Goal: Task Accomplishment & Management: Manage account settings

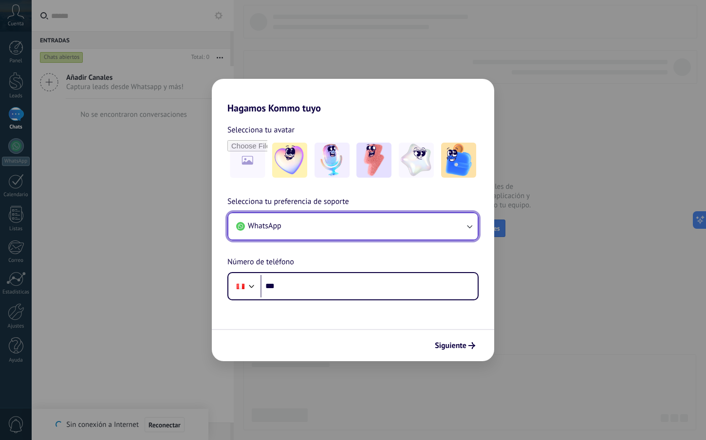
click at [422, 223] on button "WhatsApp" at bounding box center [352, 226] width 249 height 26
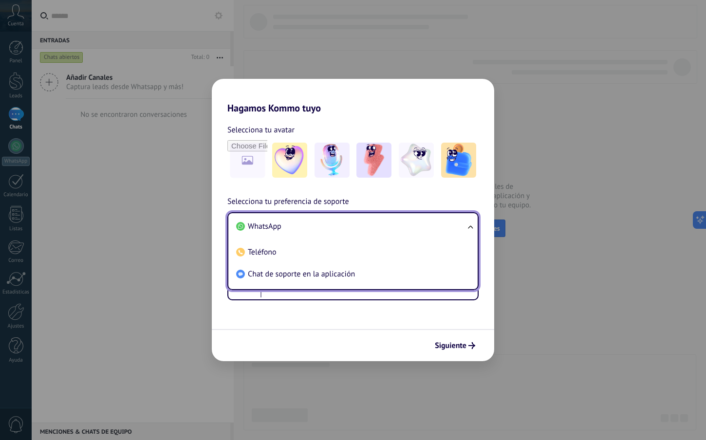
click at [397, 191] on div "Selecciona tu avatar Selecciona tu preferencia de soporte WhatsApp WhatsApp Tel…" at bounding box center [353, 207] width 283 height 187
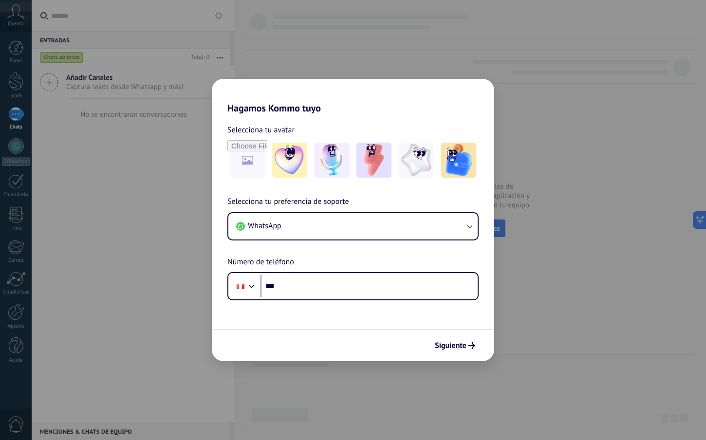
click at [388, 67] on div "Hagamos Kommo tuyo Selecciona tu avatar Selecciona tu preferencia de soporte Wh…" at bounding box center [353, 220] width 706 height 440
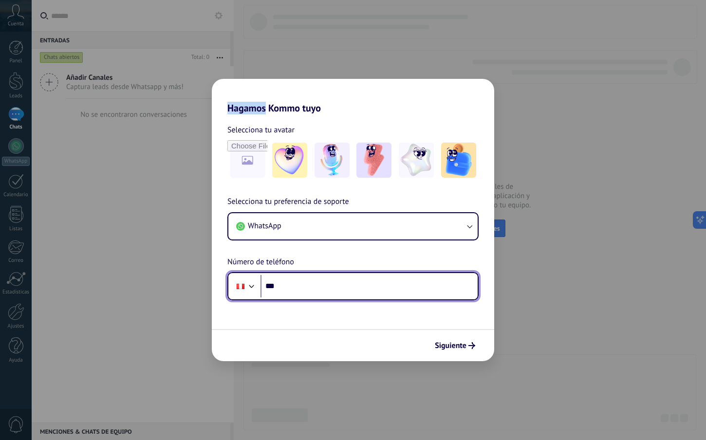
click at [293, 287] on input "***" at bounding box center [369, 286] width 217 height 22
type input "**********"
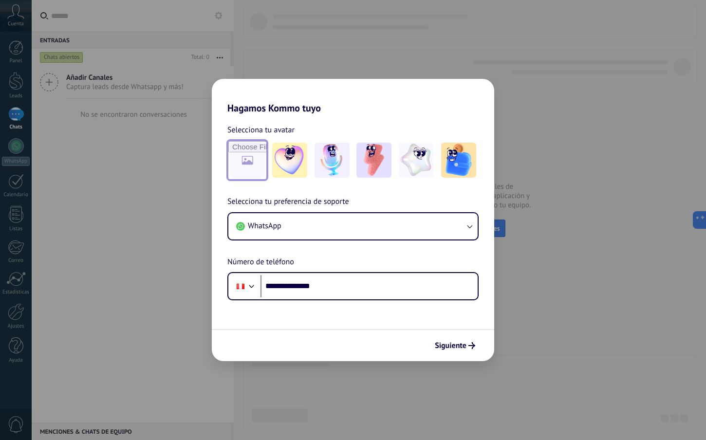
click at [261, 169] on input "file" at bounding box center [247, 160] width 38 height 38
click at [461, 346] on span "Siguiente" at bounding box center [451, 345] width 32 height 7
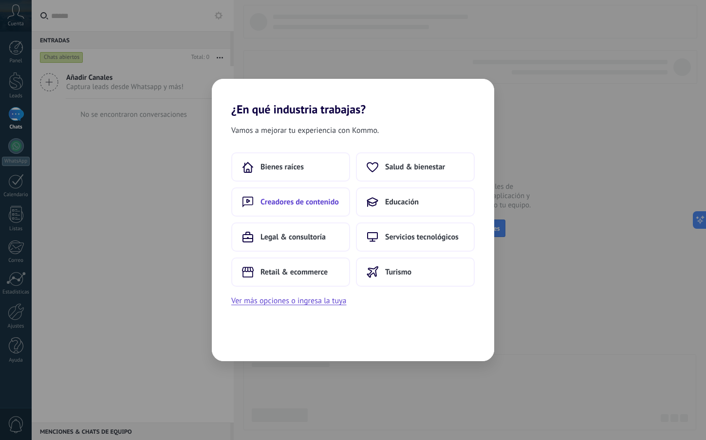
click at [293, 194] on button "Creadores de contenido" at bounding box center [290, 202] width 119 height 29
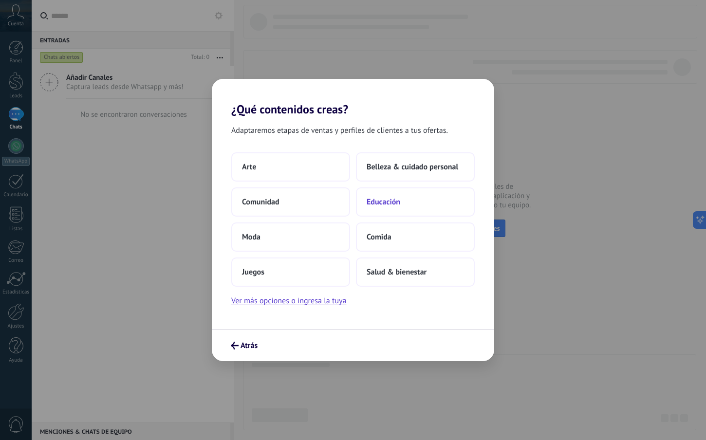
click at [425, 200] on button "Educación" at bounding box center [415, 202] width 119 height 29
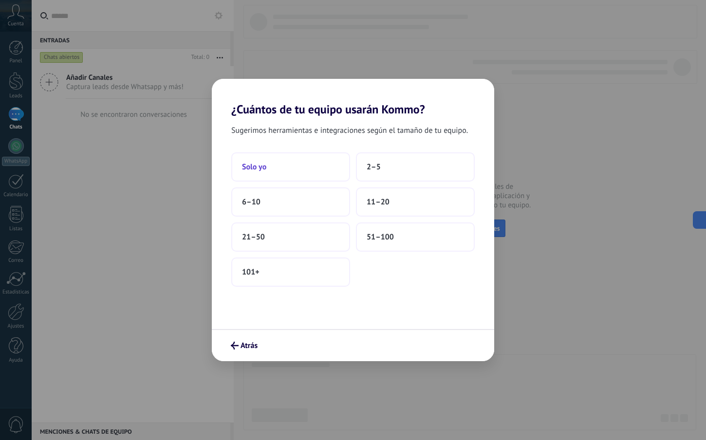
click at [314, 160] on button "Solo yo" at bounding box center [290, 166] width 119 height 29
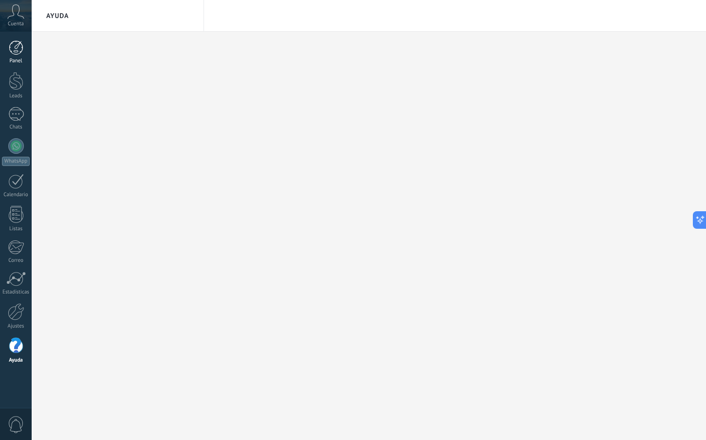
click at [20, 55] on link "Panel" at bounding box center [16, 52] width 32 height 24
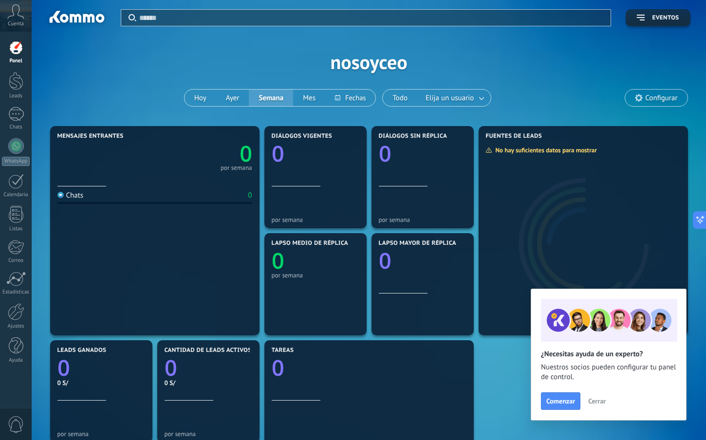
click at [12, 21] on span "Cuenta" at bounding box center [16, 24] width 16 height 6
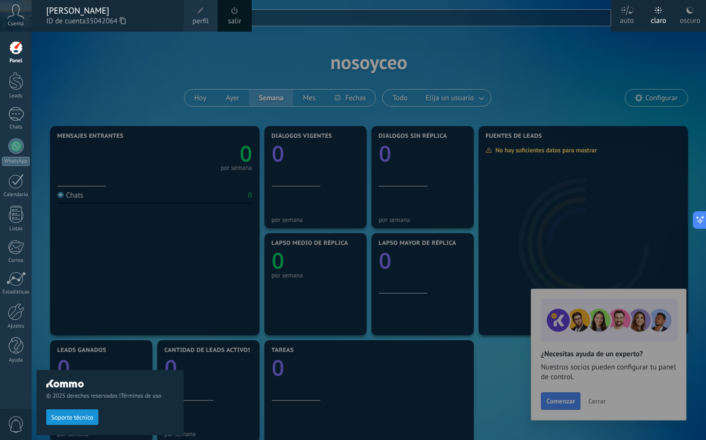
click at [204, 19] on span "perfil" at bounding box center [200, 21] width 16 height 11
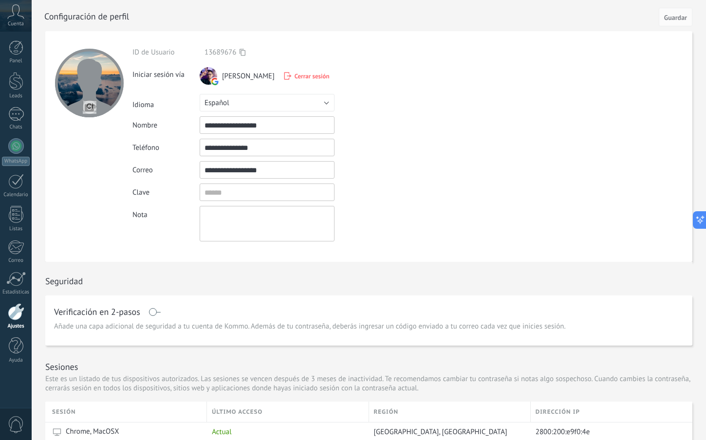
click at [16, 310] on div at bounding box center [16, 311] width 17 height 17
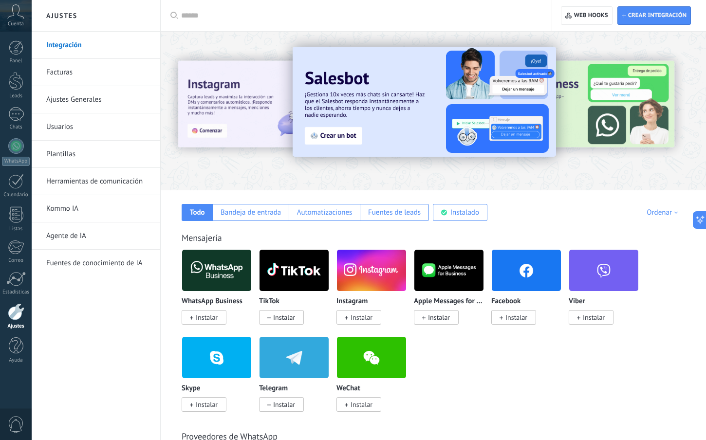
click at [80, 98] on link "Ajustes Generales" at bounding box center [98, 99] width 104 height 27
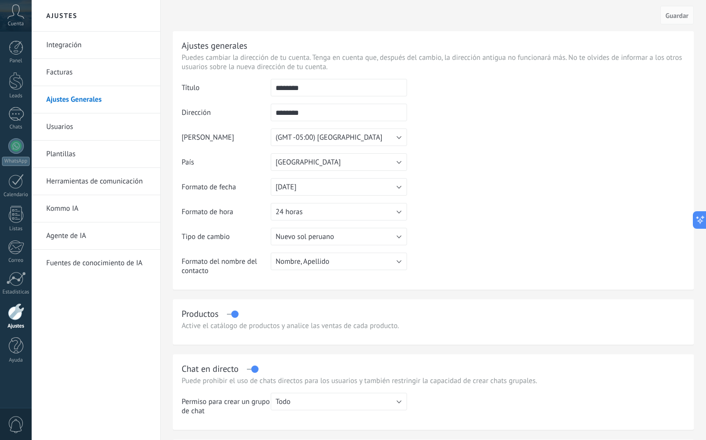
click at [105, 127] on link "Usuarios" at bounding box center [98, 126] width 104 height 27
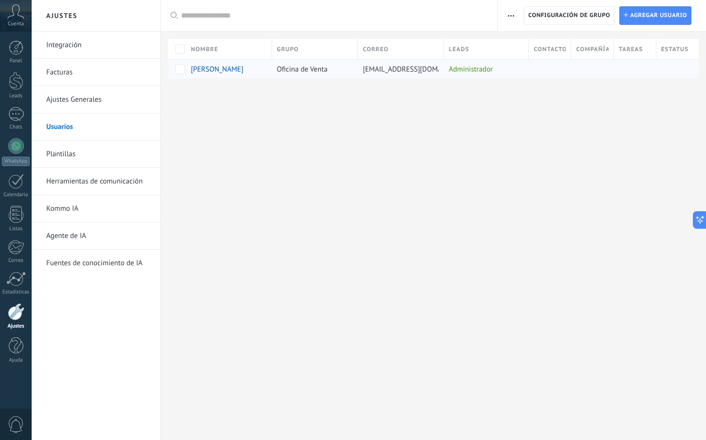
click at [581, 70] on div at bounding box center [590, 69] width 38 height 19
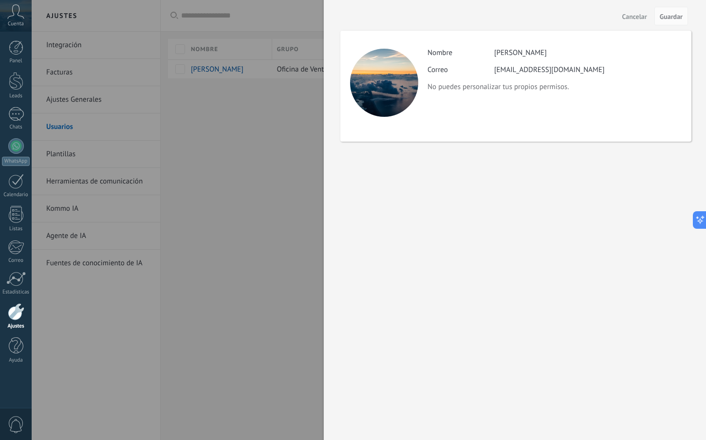
click at [630, 12] on button "Cancelar" at bounding box center [635, 16] width 33 height 16
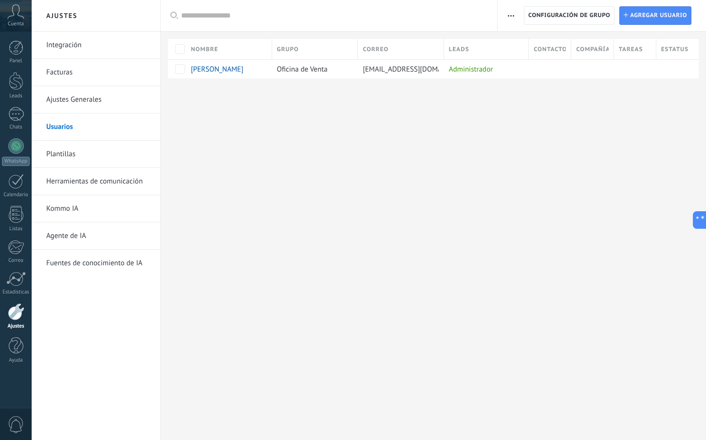
click at [512, 18] on span "button" at bounding box center [511, 15] width 6 height 19
click at [546, 21] on span "Configuración de grupo" at bounding box center [570, 16] width 82 height 18
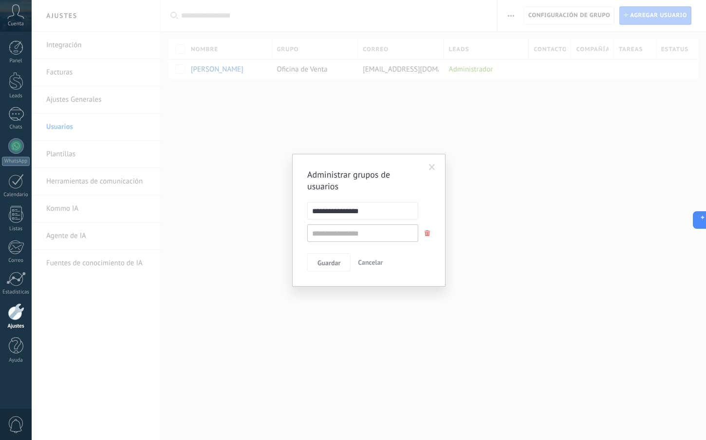
click at [395, 134] on div "**********" at bounding box center [369, 220] width 675 height 440
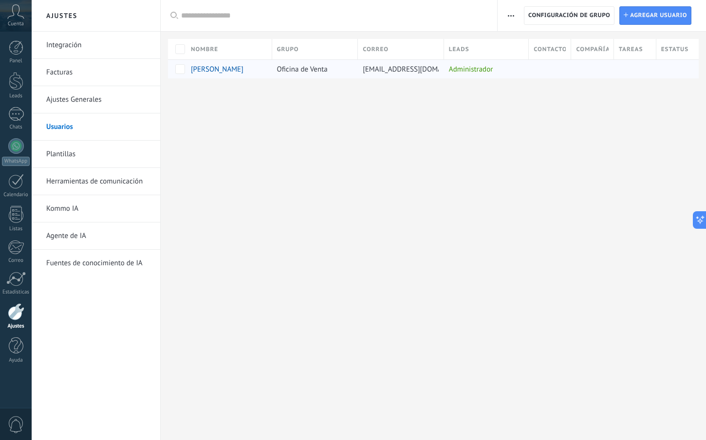
click at [229, 69] on span "[PERSON_NAME]" at bounding box center [217, 69] width 53 height 9
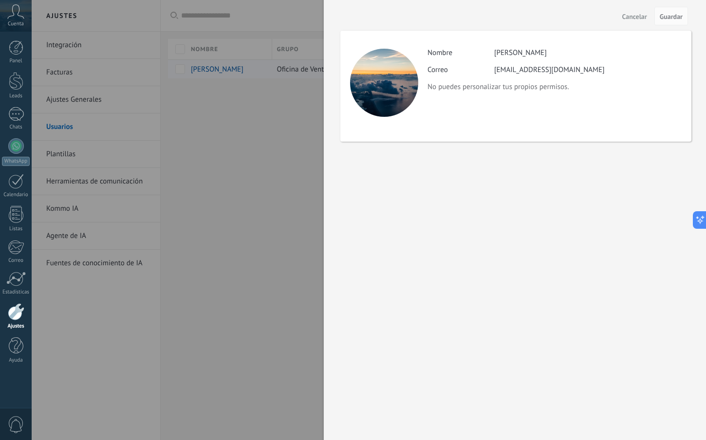
click at [229, 69] on div at bounding box center [353, 220] width 706 height 440
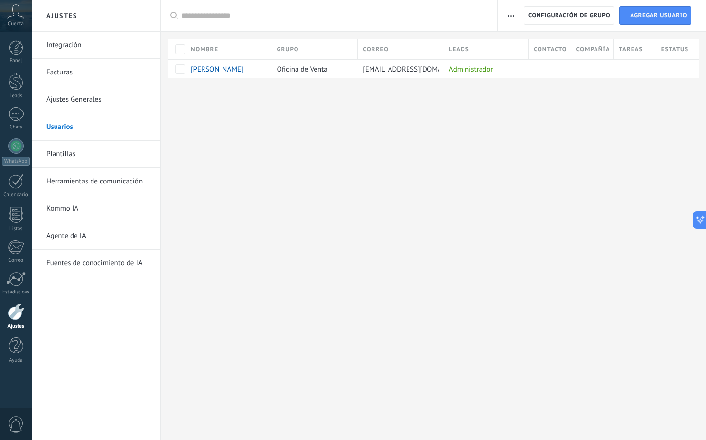
click at [89, 92] on link "Ajustes Generales" at bounding box center [98, 99] width 104 height 27
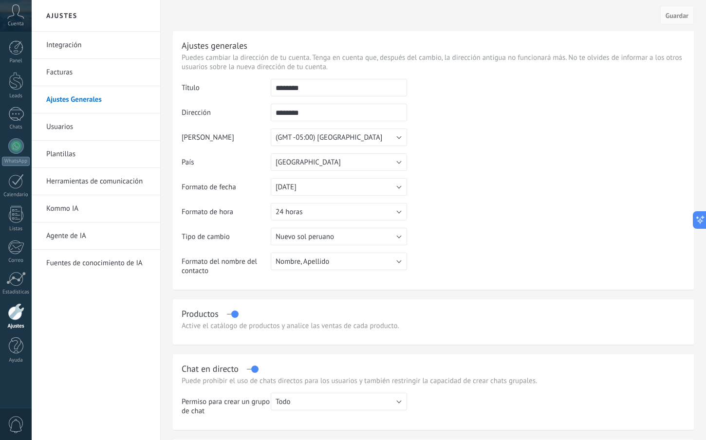
click at [18, 12] on icon at bounding box center [15, 11] width 17 height 15
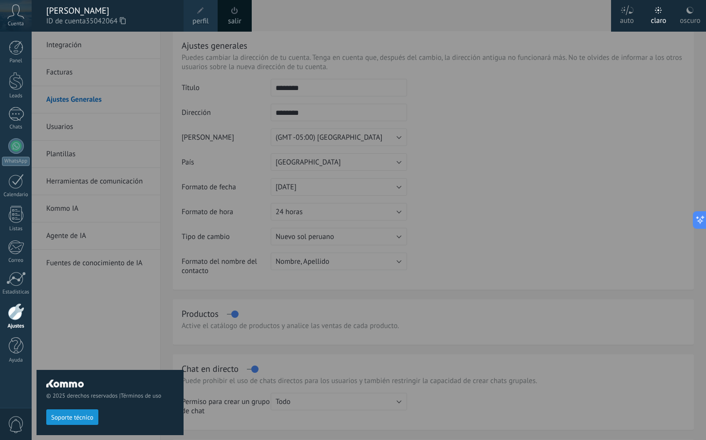
click at [229, 18] on link "salir" at bounding box center [234, 21] width 13 height 11
